Goal: Find specific page/section: Find specific page/section

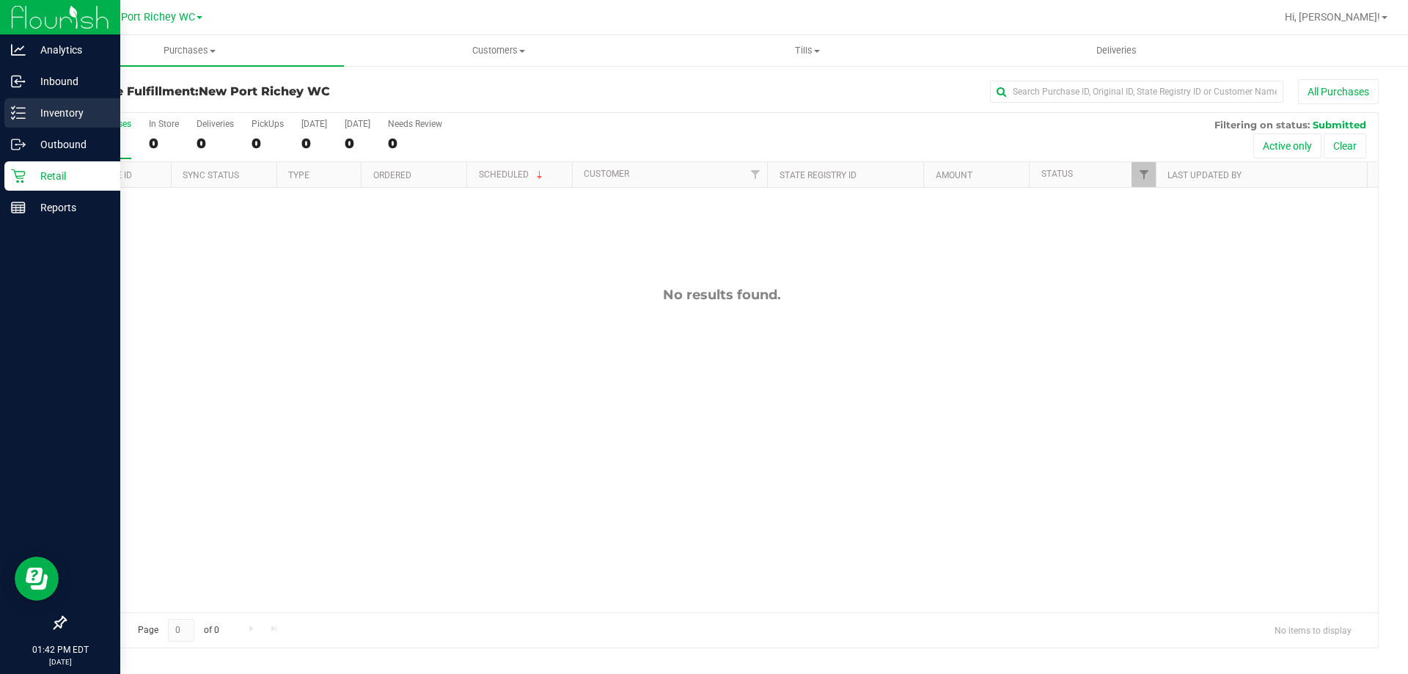
click at [25, 120] on icon at bounding box center [18, 113] width 15 height 15
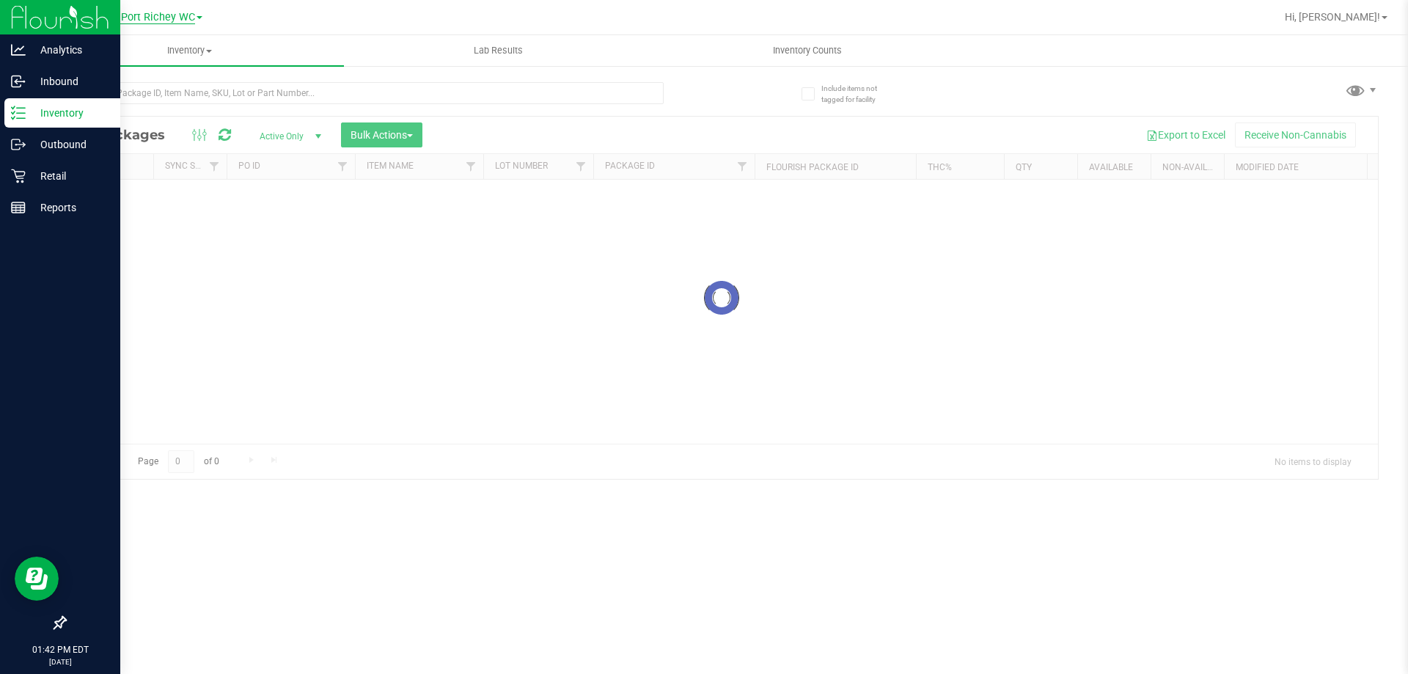
click at [171, 13] on span "New Port Richey WC" at bounding box center [146, 17] width 98 height 13
click at [161, 89] on link "Brooksville WC" at bounding box center [150, 91] width 214 height 20
click at [191, 90] on input "text" at bounding box center [364, 93] width 599 height 22
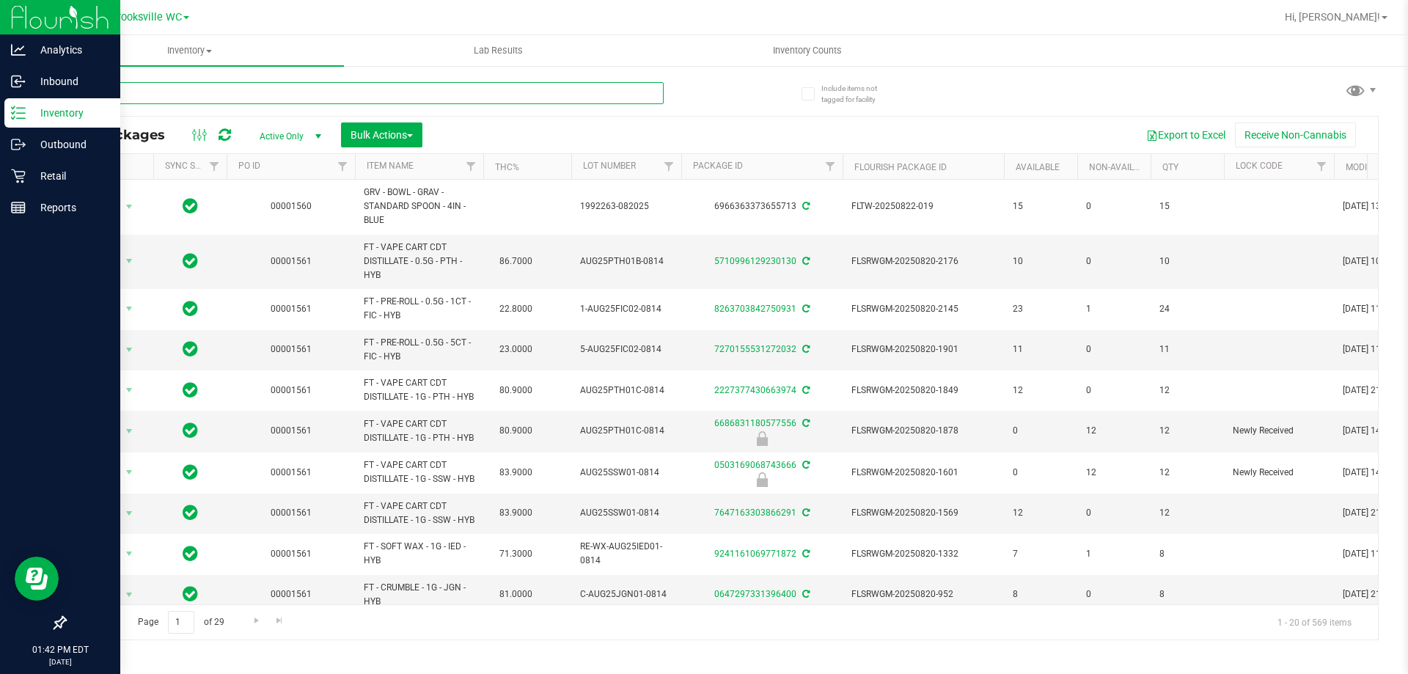
type input "bbc"
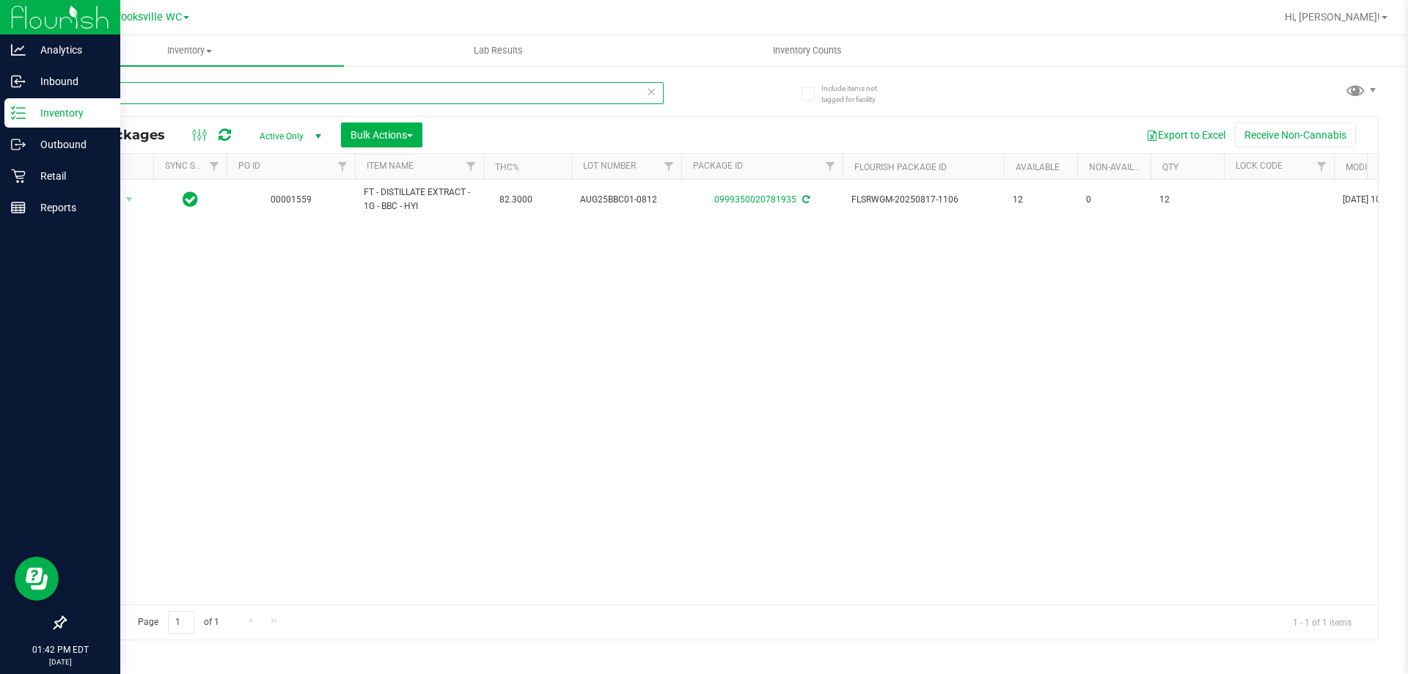
click at [188, 90] on input "bbc" at bounding box center [364, 93] width 599 height 22
click at [184, 396] on div "Action Action Adjust qty Create package Edit attributes Global inventory Locate…" at bounding box center [721, 392] width 1313 height 425
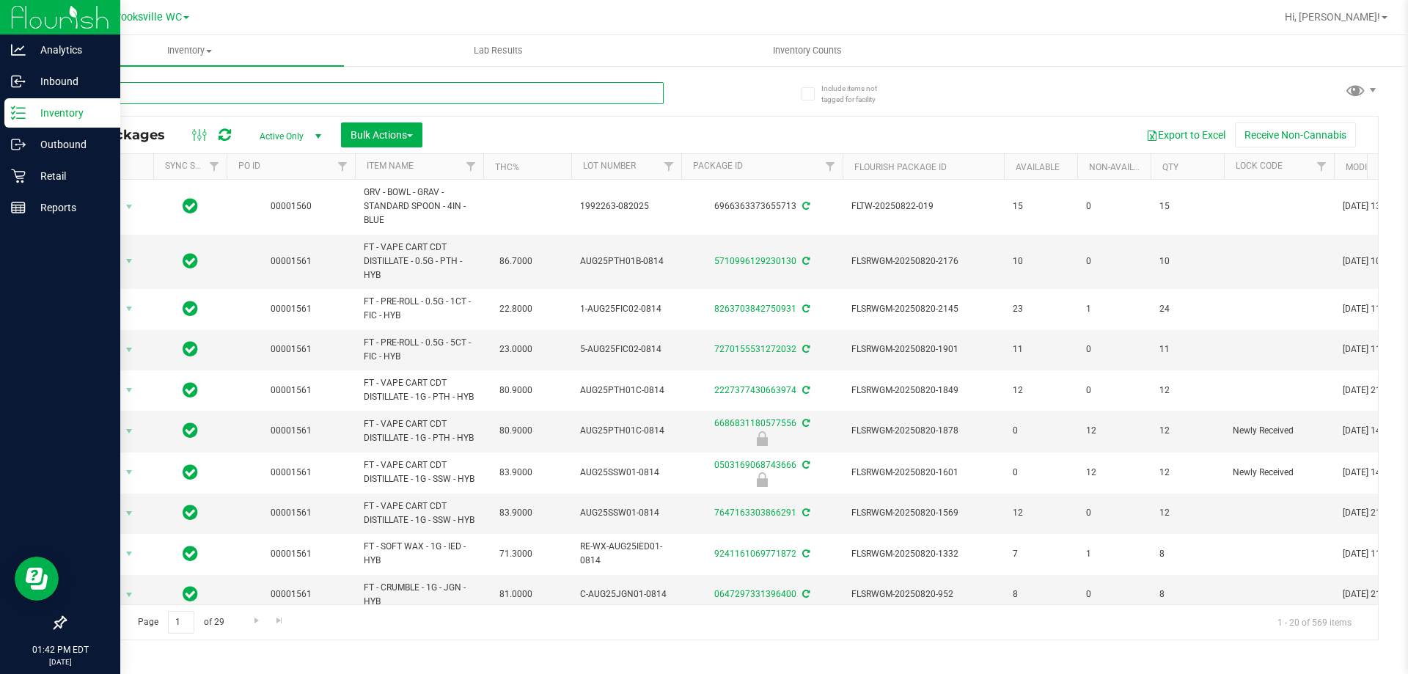
click at [312, 100] on input "text" at bounding box center [364, 93] width 599 height 22
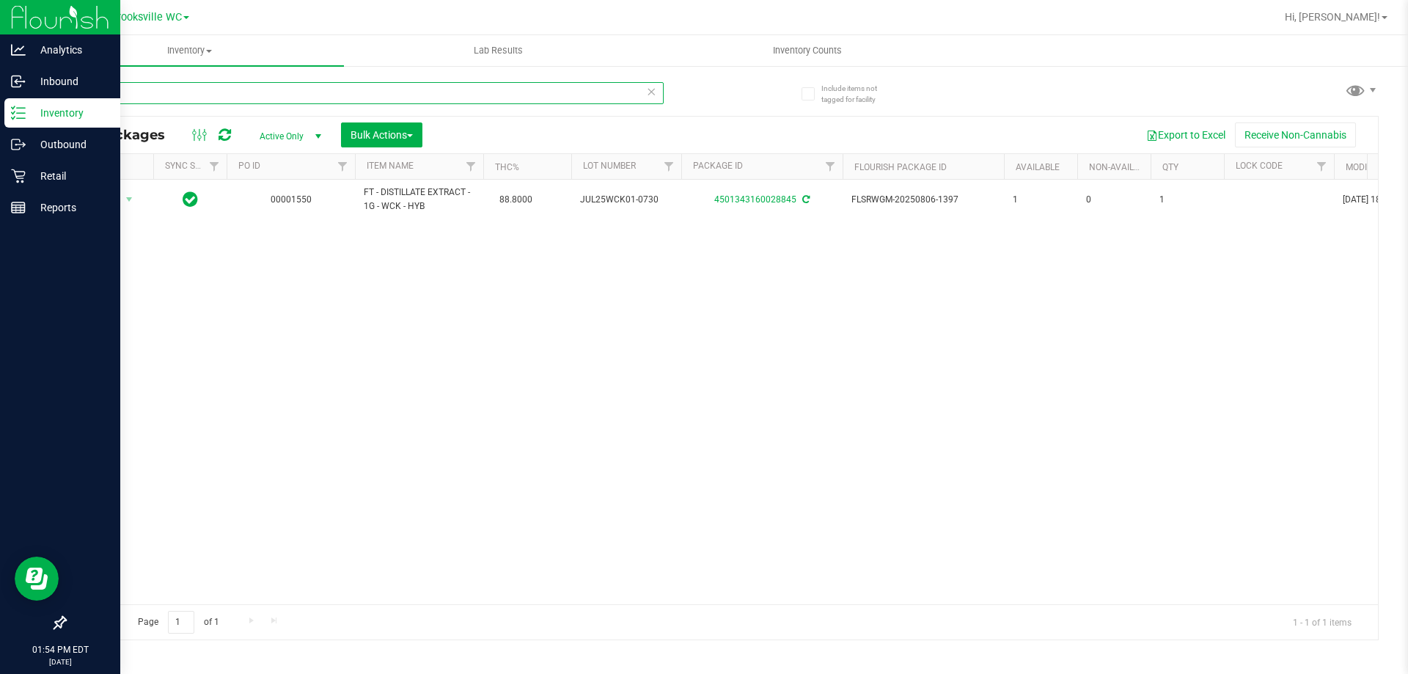
type input "wck"
